Goal: Use online tool/utility: Utilize a website feature to perform a specific function

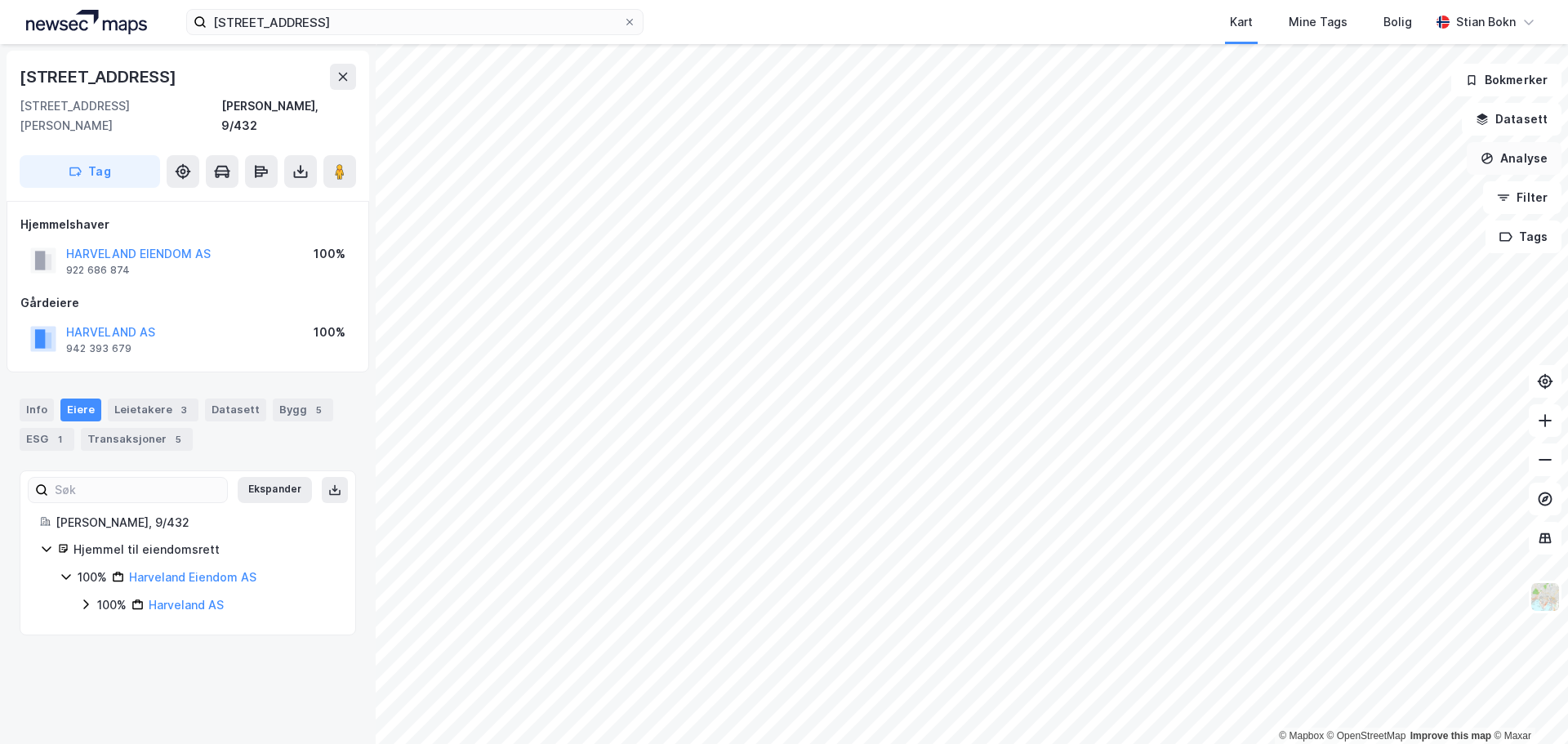
click at [1515, 165] on button "Analyse" at bounding box center [1514, 158] width 95 height 32
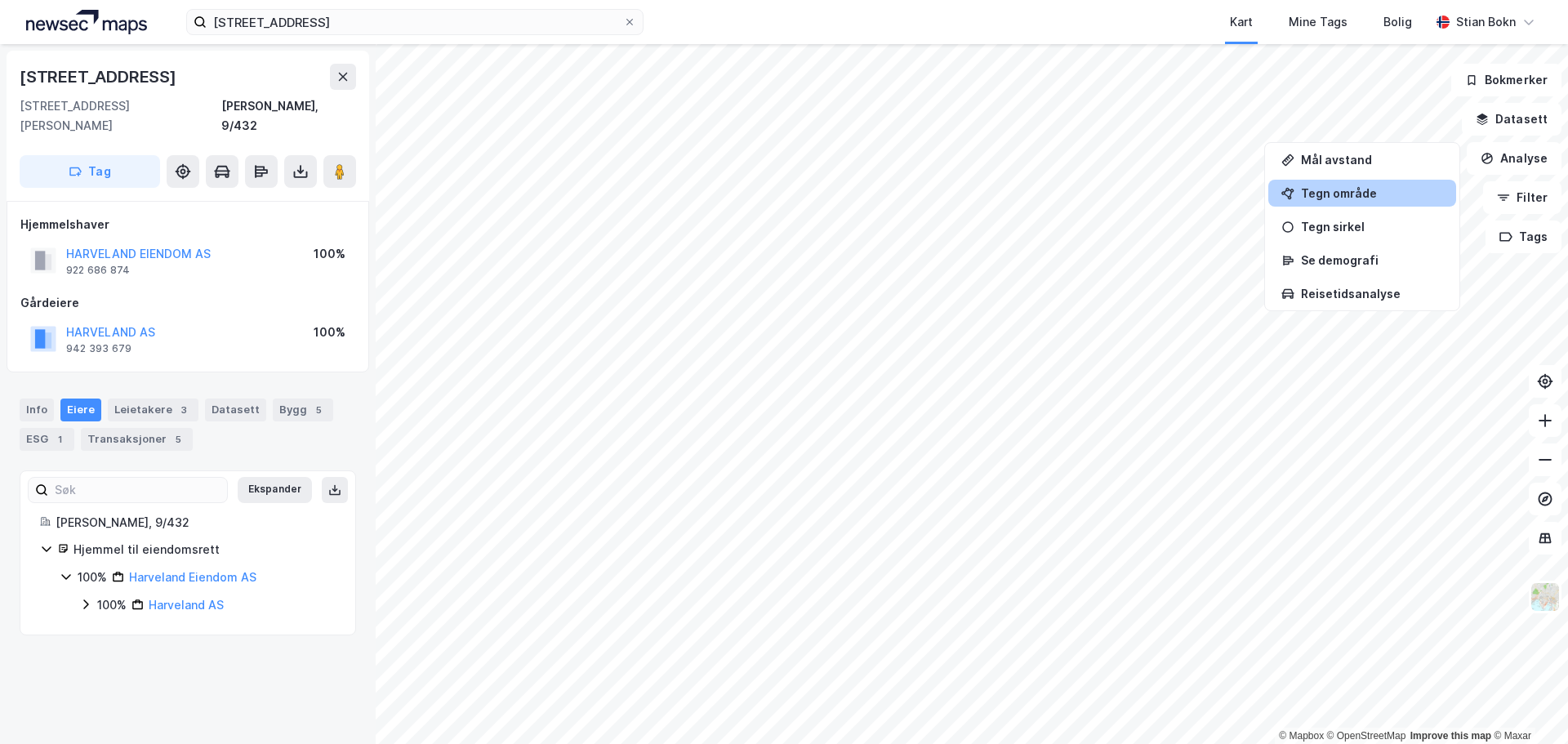
click at [1382, 202] on div "Tegn område" at bounding box center [1362, 193] width 188 height 27
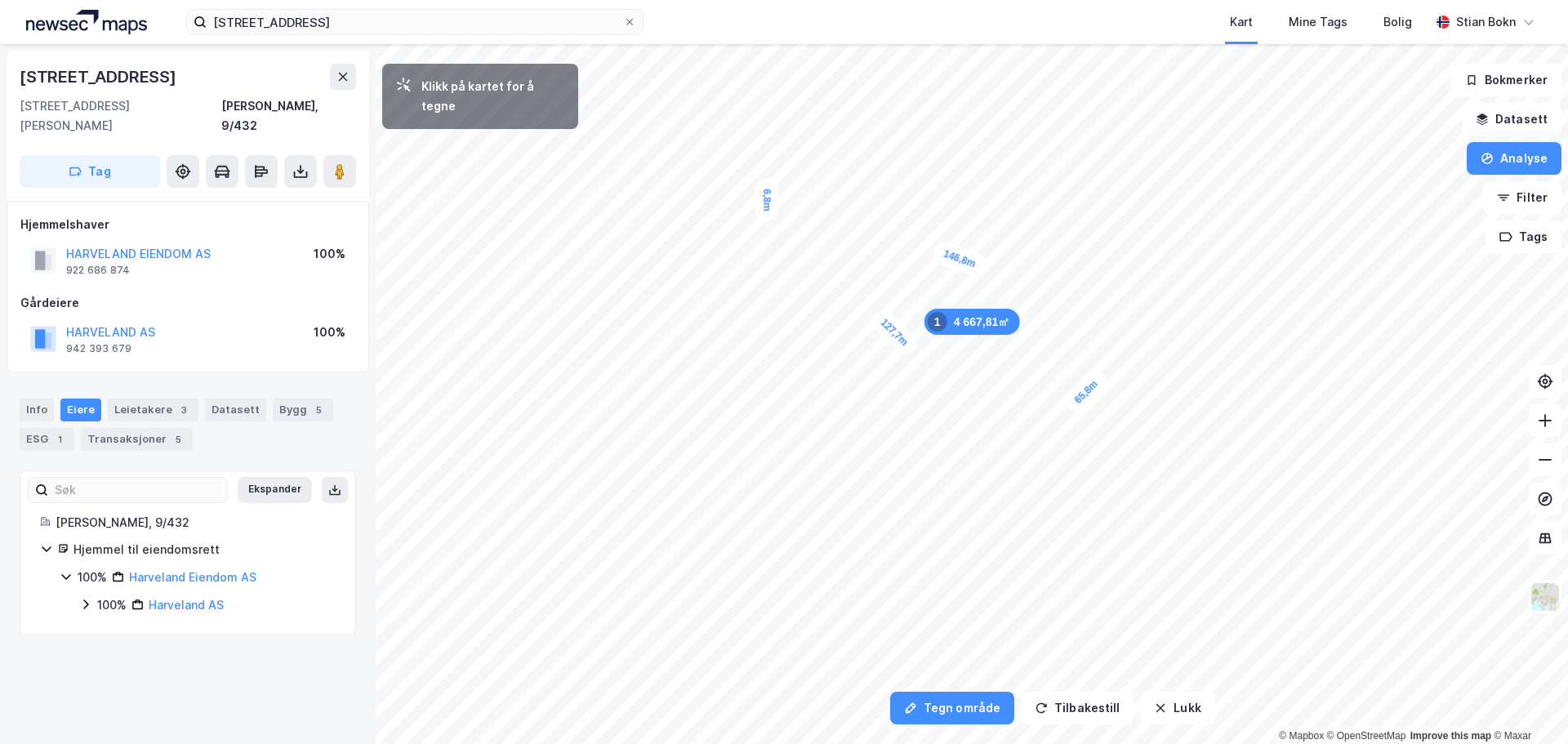
click at [766, 190] on div "6,8m" at bounding box center [766, 200] width 23 height 42
click at [889, 89] on div "7,9m" at bounding box center [876, 89] width 44 height 27
click at [912, 105] on div "9,2m" at bounding box center [899, 96] width 47 height 44
click at [933, 108] on div "6,5m" at bounding box center [920, 106] width 45 height 28
